Goal: Task Accomplishment & Management: Use online tool/utility

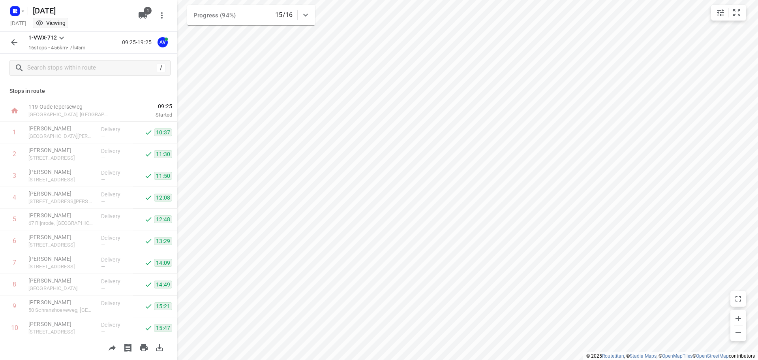
scroll to position [156, 0]
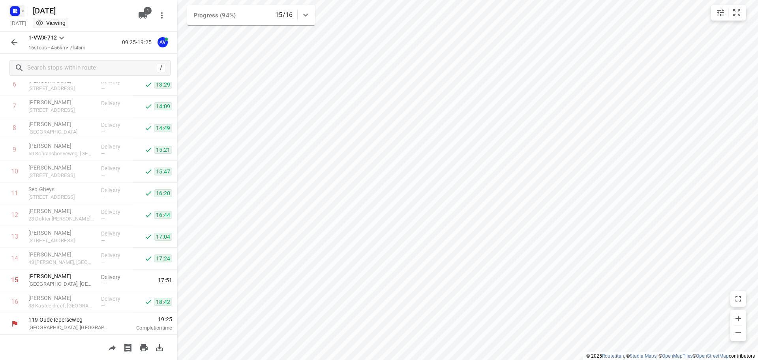
click at [15, 8] on rect "button" at bounding box center [14, 10] width 9 height 9
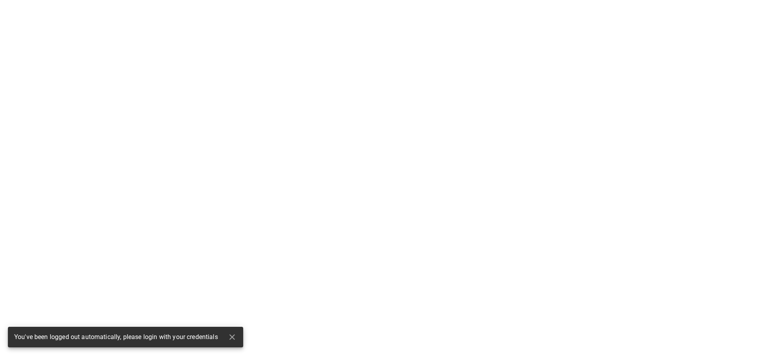
click at [16, 0] on html "You've been logged out automatically, please login with your credentials" at bounding box center [379, 0] width 758 height 0
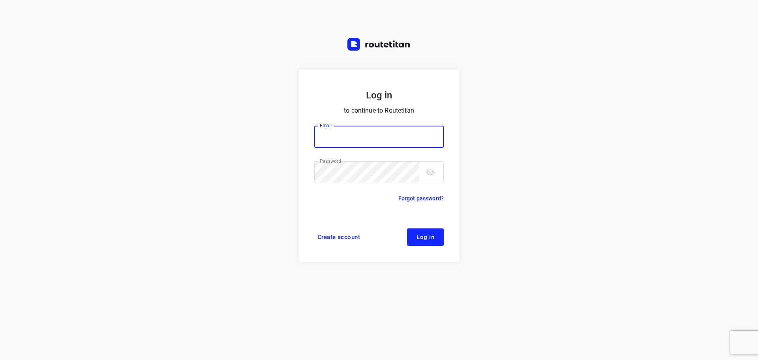
type input "[PERSON_NAME][EMAIL_ADDRESS][DOMAIN_NAME]"
click at [436, 239] on button "Log in" at bounding box center [425, 236] width 37 height 17
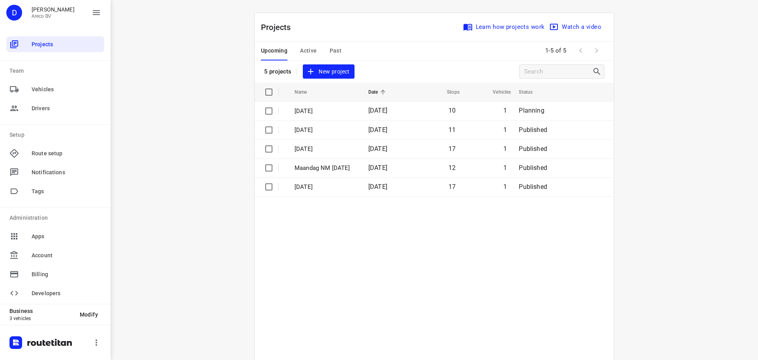
click at [307, 47] on span "Active" at bounding box center [308, 51] width 17 height 10
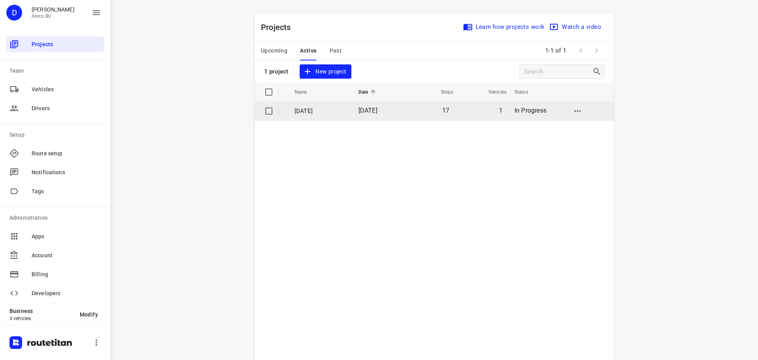
click at [321, 111] on p "Donderdag 4 September" at bounding box center [321, 111] width 52 height 9
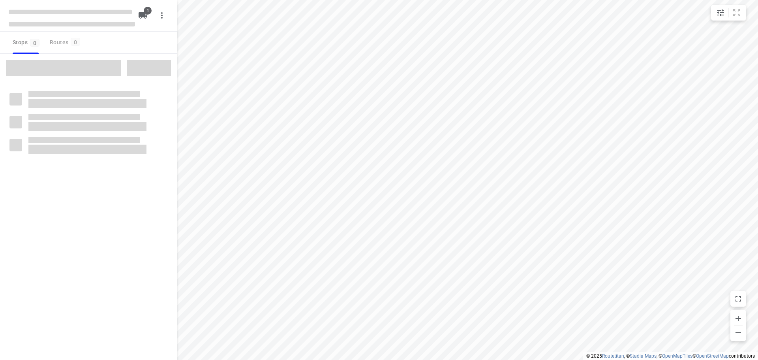
type input "distance"
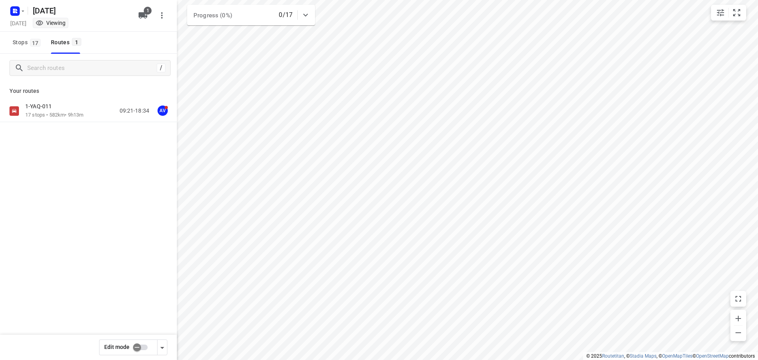
click at [68, 108] on div "1-YAQ-011" at bounding box center [54, 107] width 58 height 9
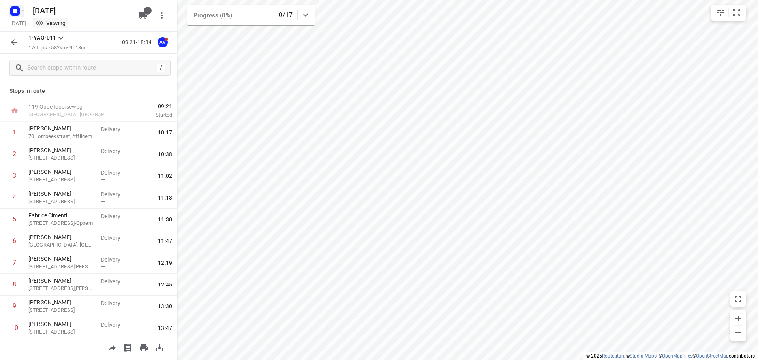
click at [14, 12] on icon "button" at bounding box center [14, 12] width 2 height 2
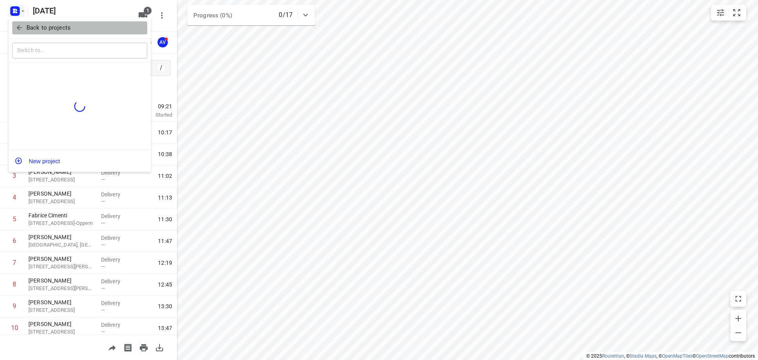
click at [16, 23] on button "Back to projects" at bounding box center [79, 27] width 135 height 13
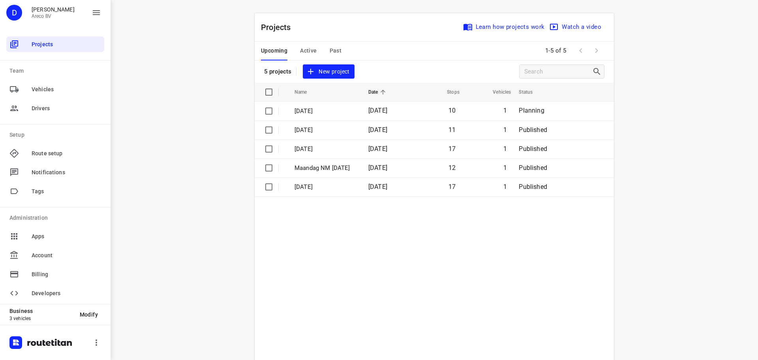
click at [312, 48] on span "Active" at bounding box center [308, 51] width 17 height 10
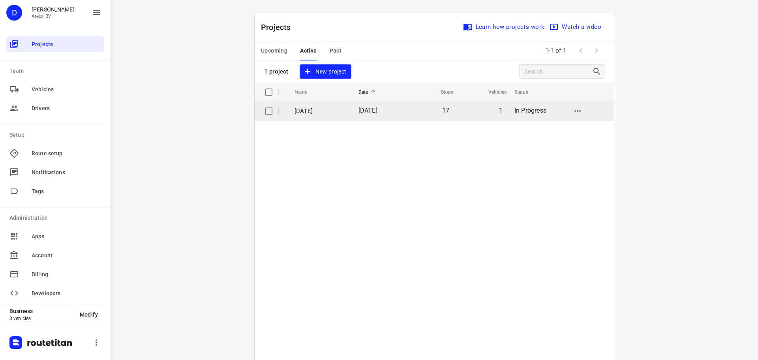
click at [306, 111] on p "Donderdag 4 September" at bounding box center [321, 111] width 52 height 9
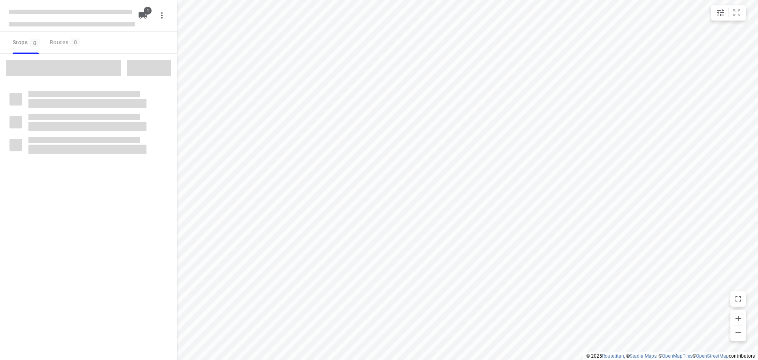
type input "distance"
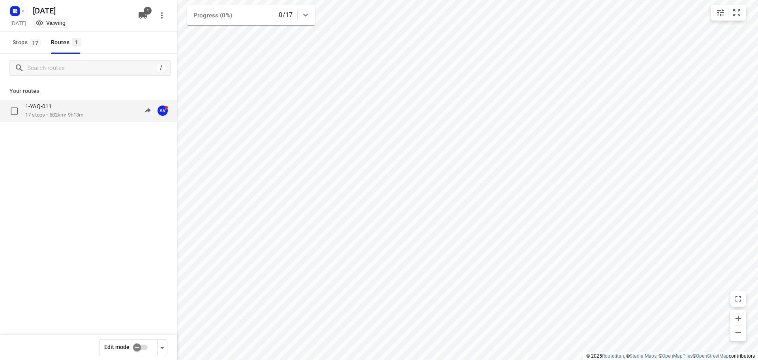
click at [58, 107] on div "1-YAQ-011" at bounding box center [54, 107] width 58 height 9
